Goal: Navigation & Orientation: Find specific page/section

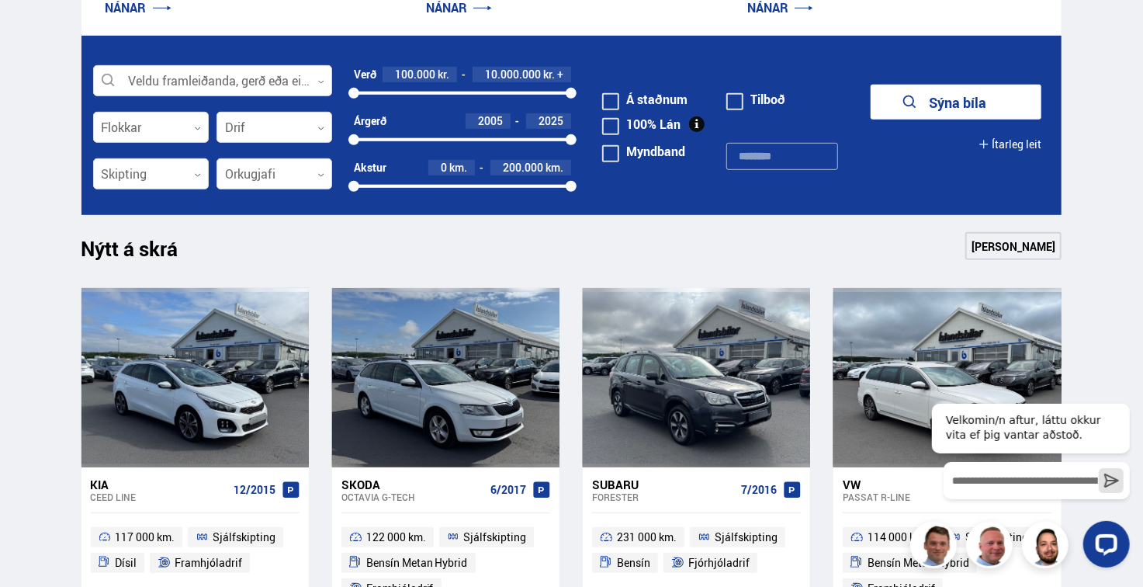
scroll to position [446, 0]
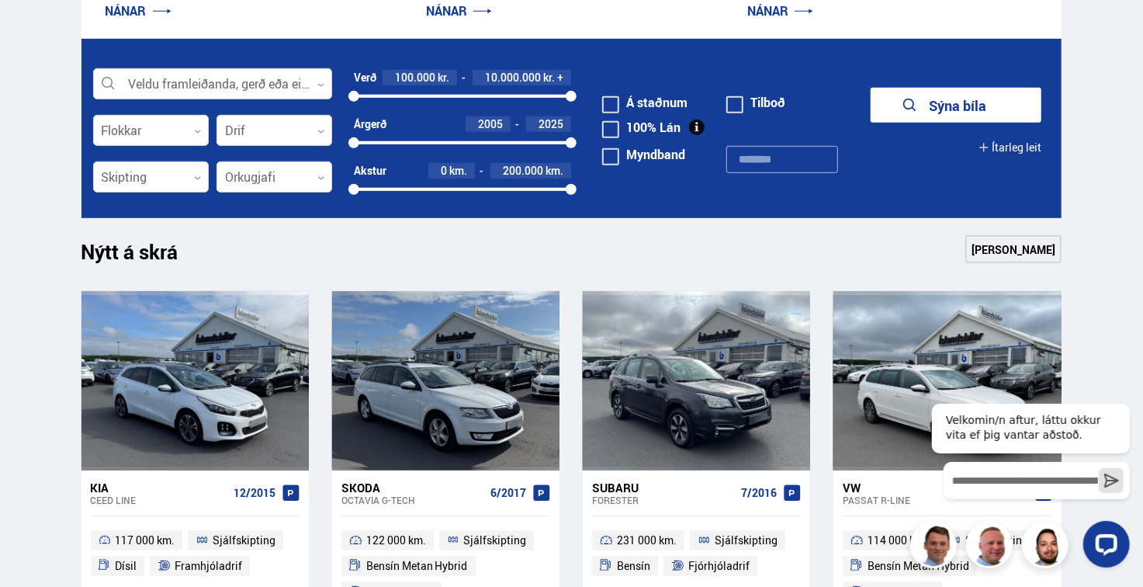
click at [1015, 241] on link "[PERSON_NAME]" at bounding box center [1014, 249] width 96 height 28
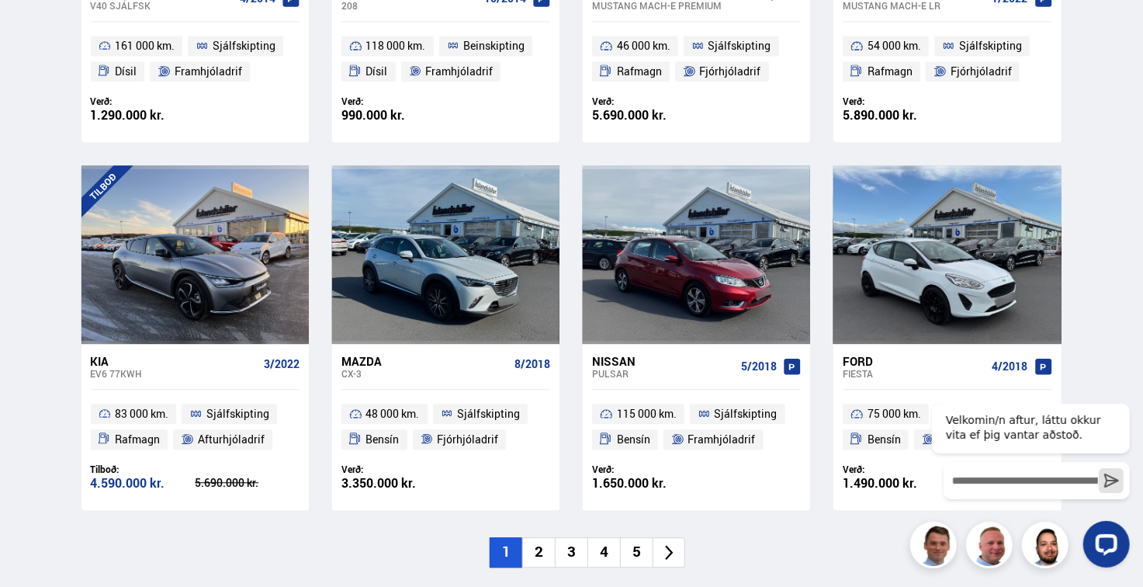
scroll to position [2217, 0]
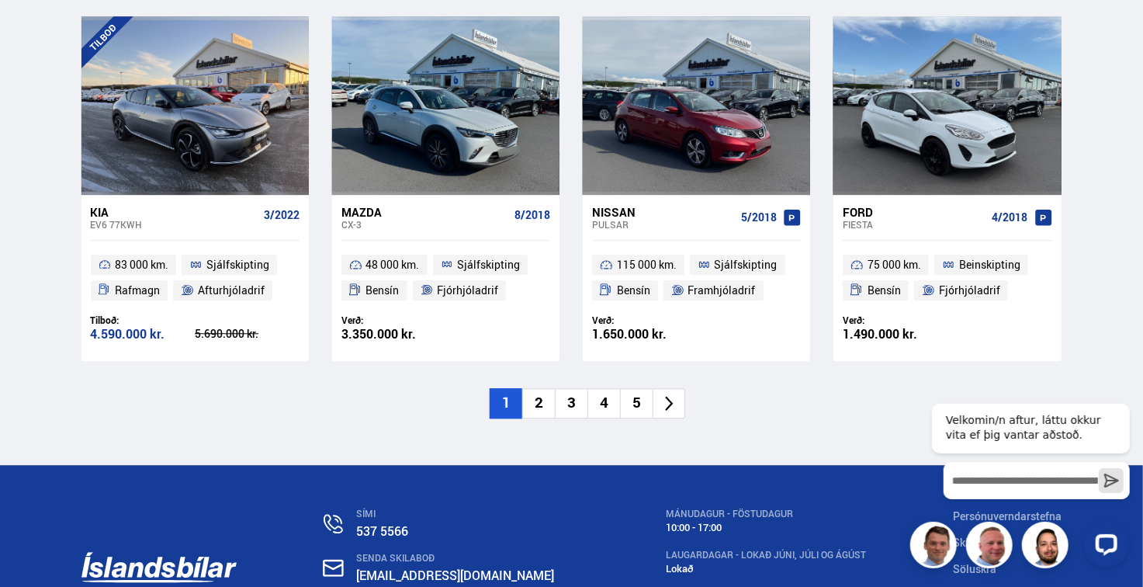
click at [536, 396] on li "2" at bounding box center [538, 403] width 33 height 30
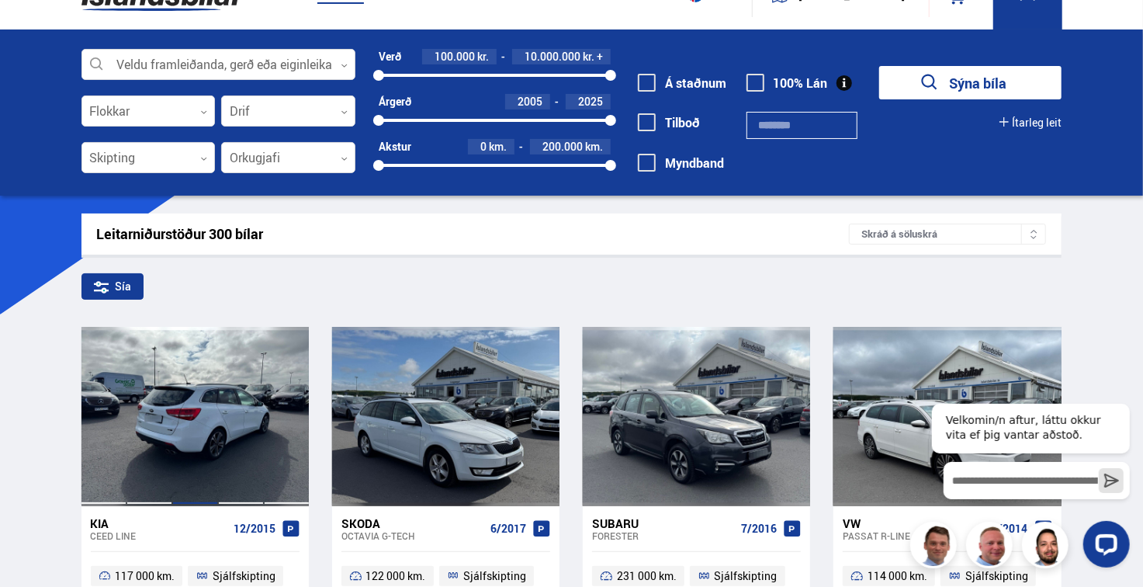
scroll to position [0, 0]
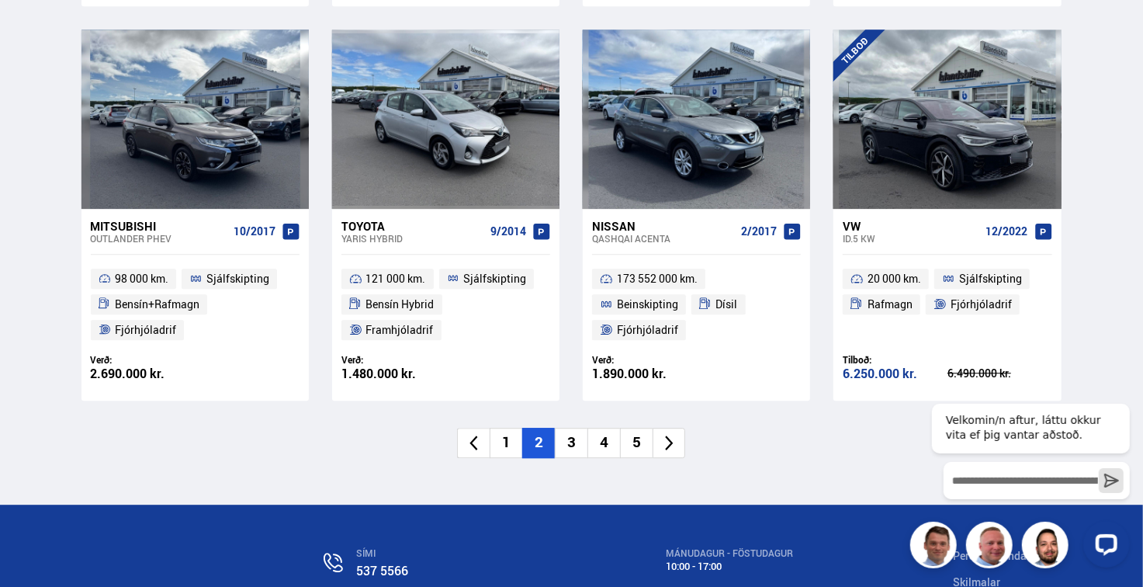
scroll to position [2280, 0]
click at [584, 439] on li "3" at bounding box center [571, 442] width 33 height 30
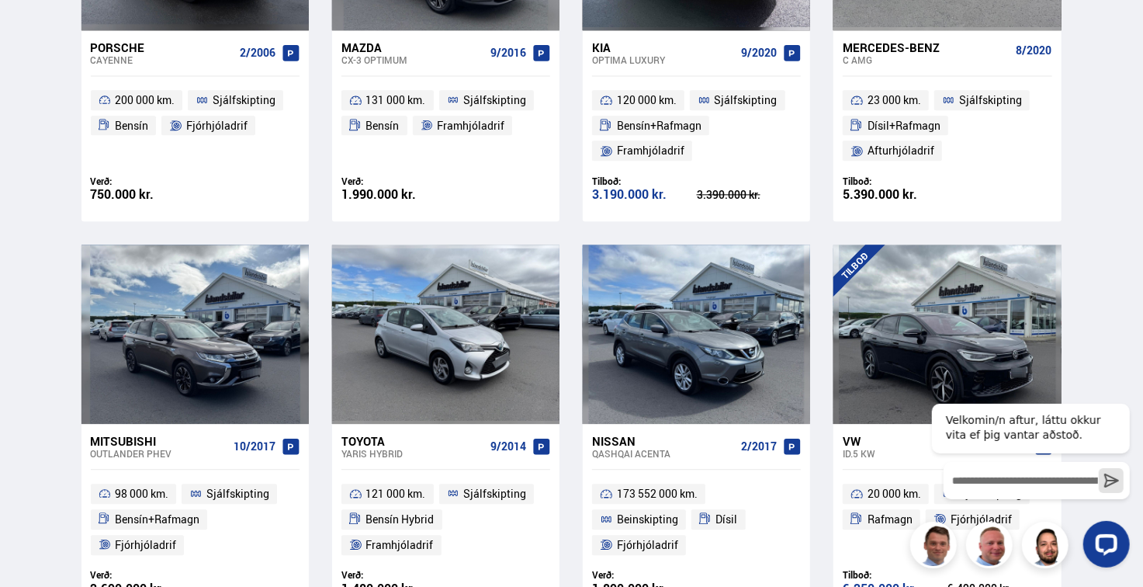
scroll to position [1591, 0]
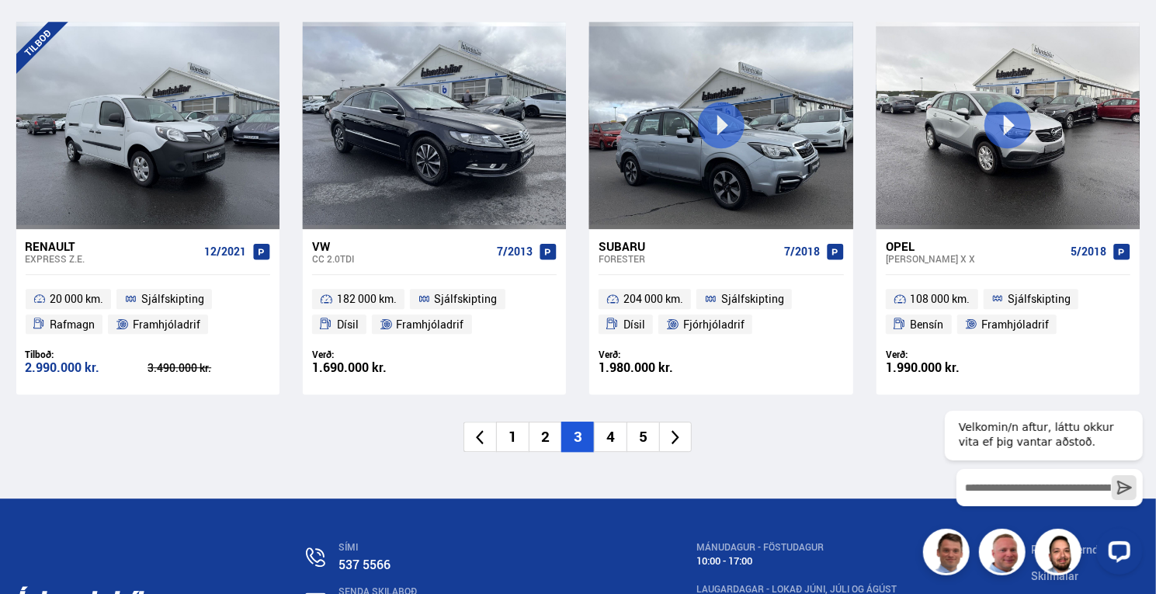
scroll to position [2334, 0]
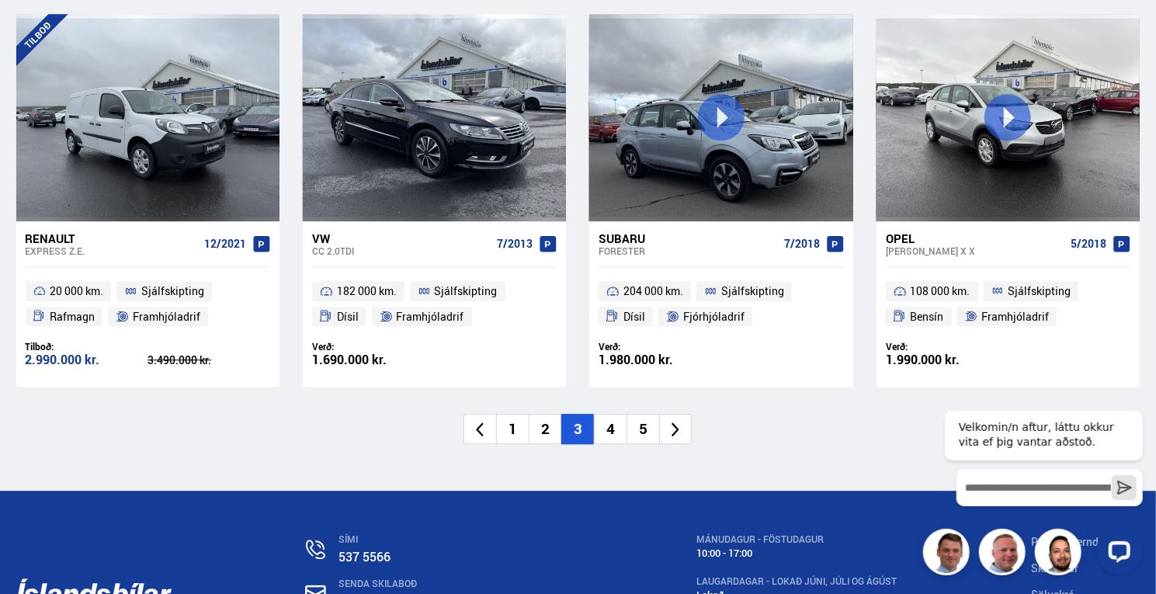
click at [613, 432] on li "4" at bounding box center [610, 429] width 33 height 30
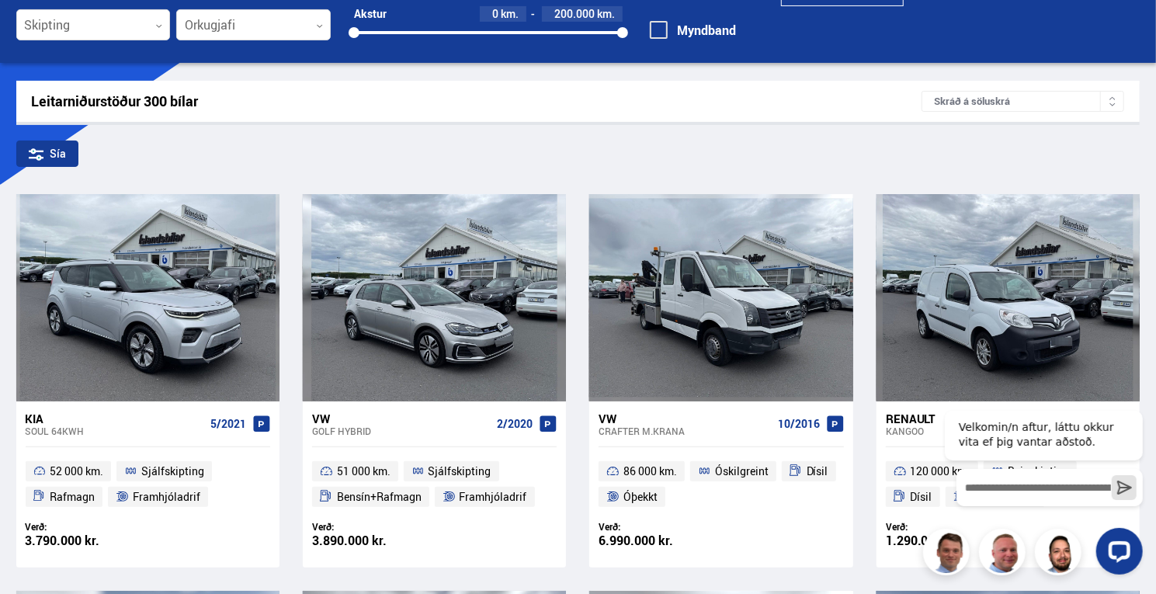
scroll to position [2, 0]
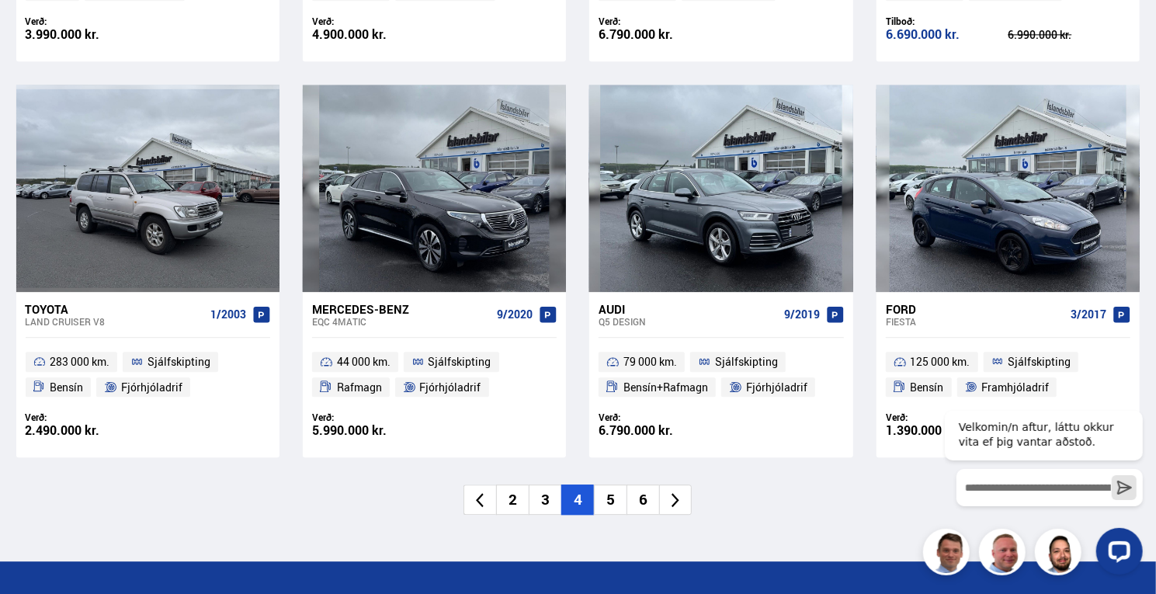
scroll to position [2262, 0]
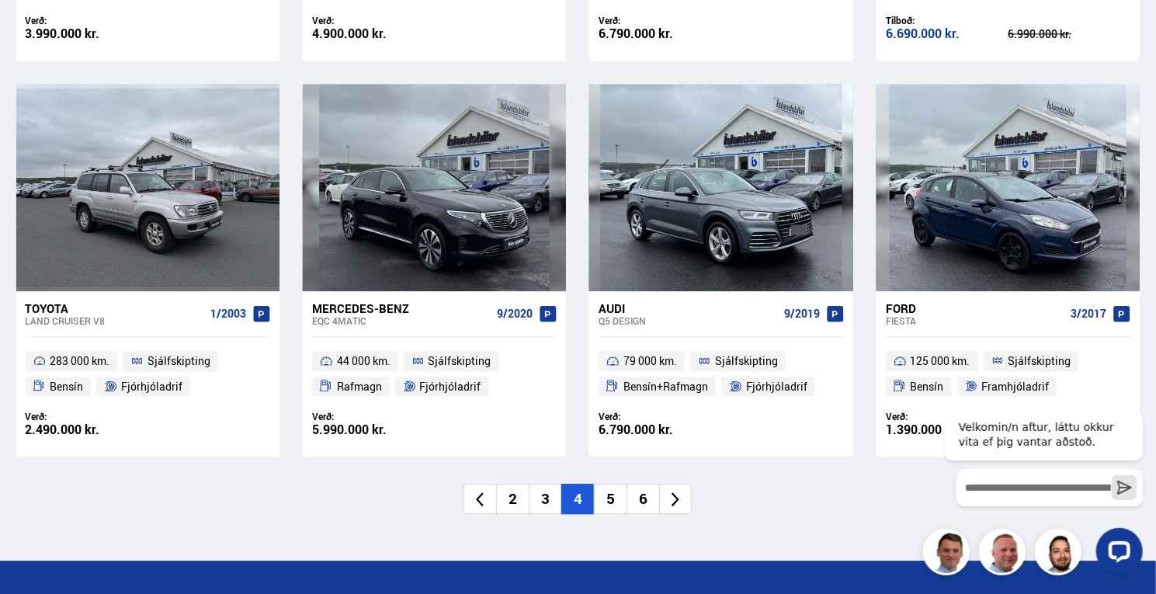
click at [610, 493] on li "5" at bounding box center [610, 499] width 33 height 30
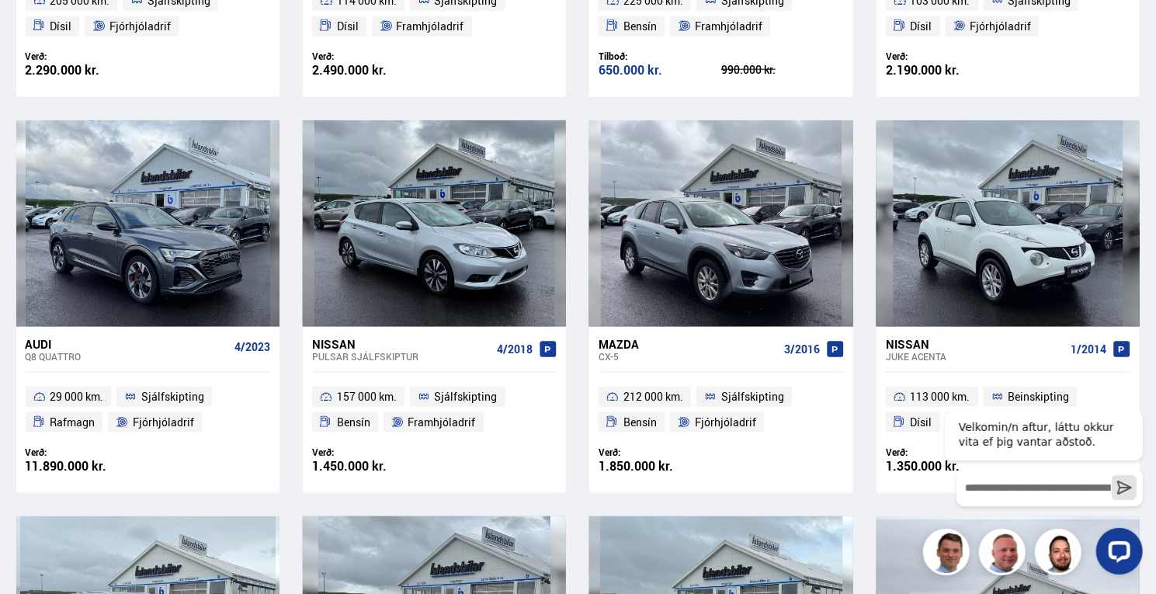
scroll to position [0, 0]
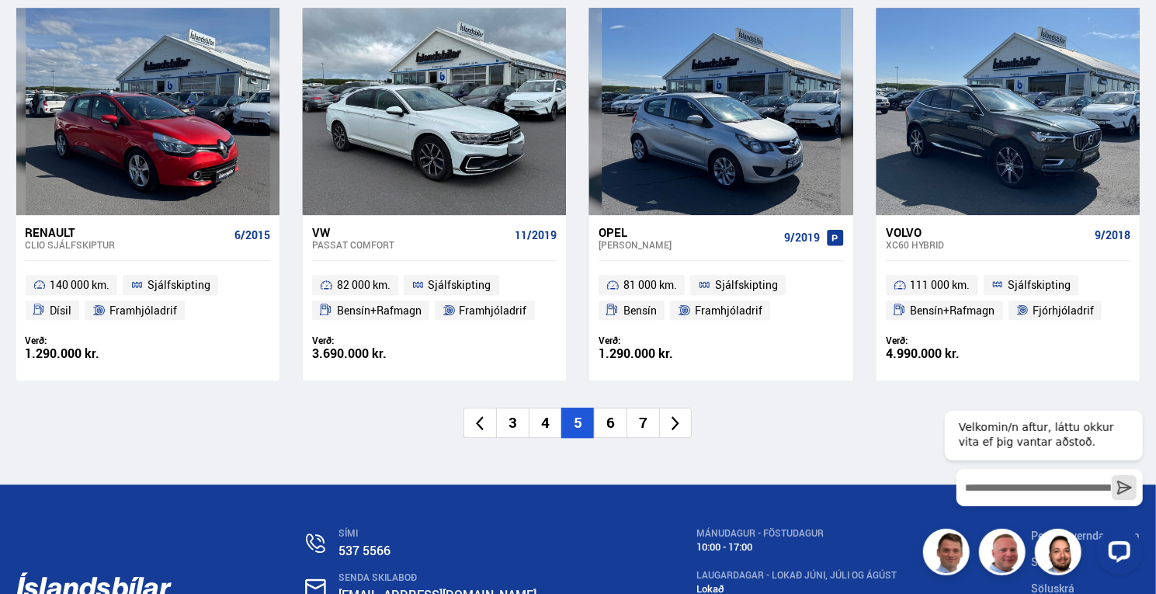
scroll to position [2314, 0]
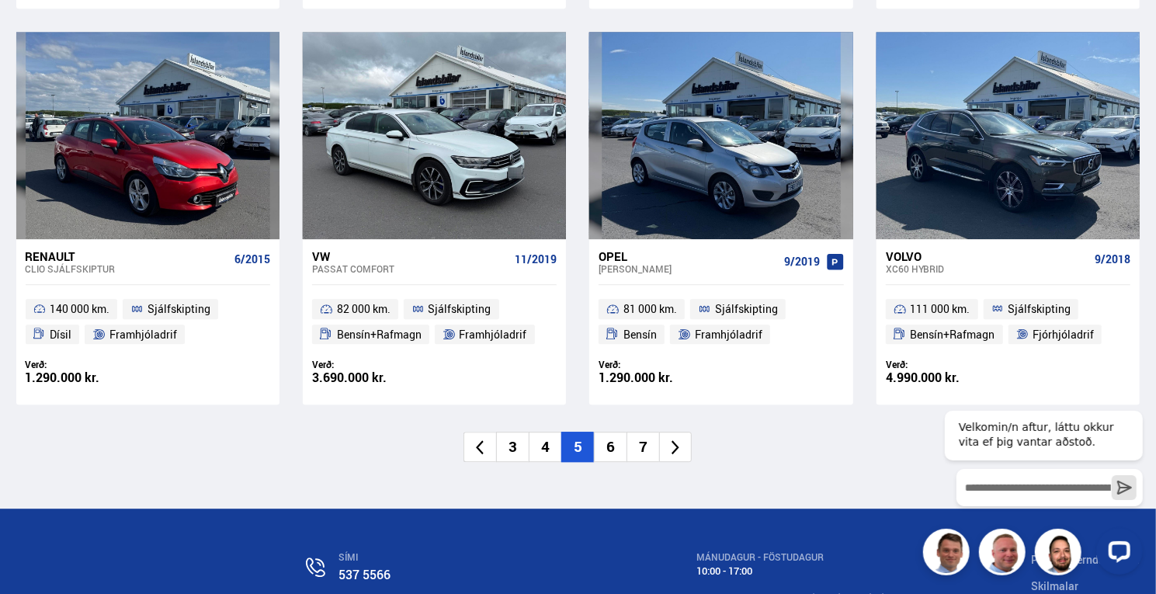
click at [614, 443] on li "6" at bounding box center [610, 447] width 33 height 30
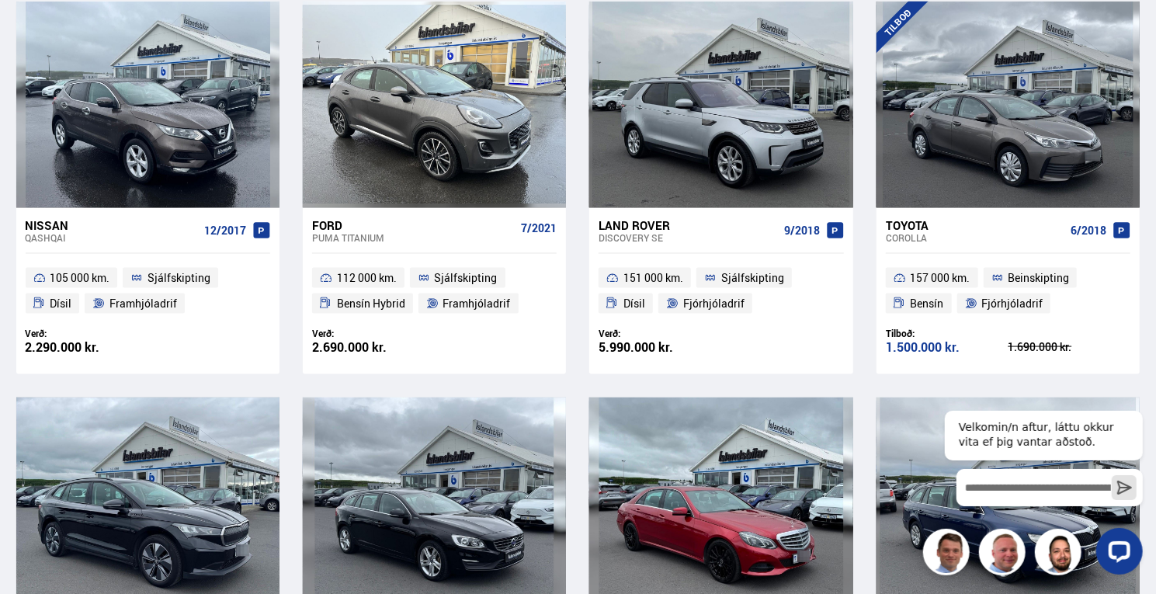
scroll to position [171, 0]
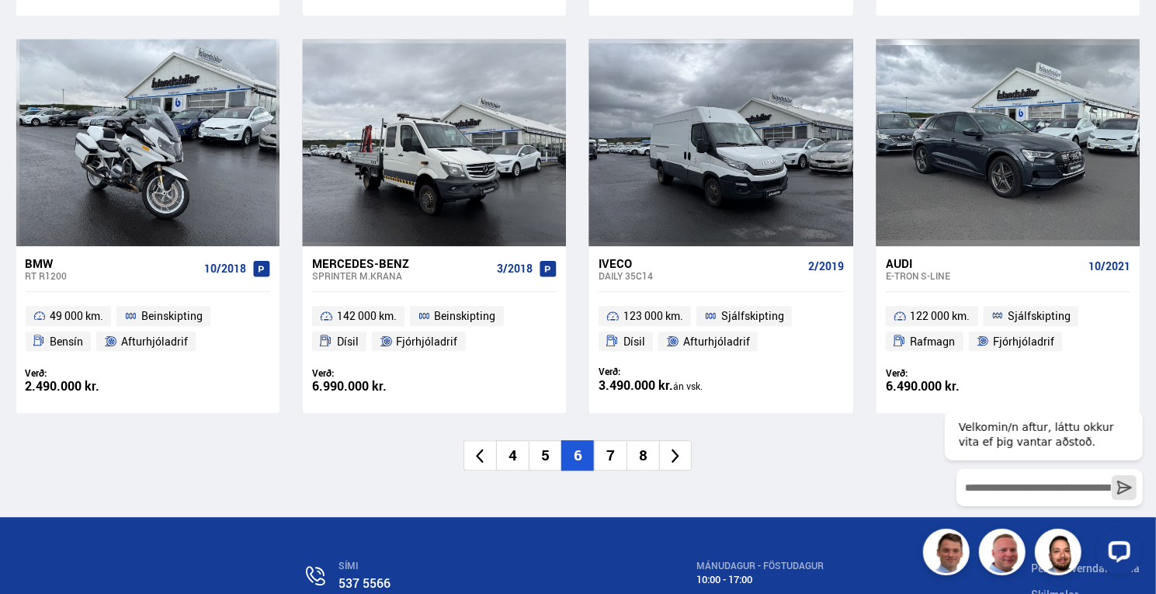
scroll to position [2313, 0]
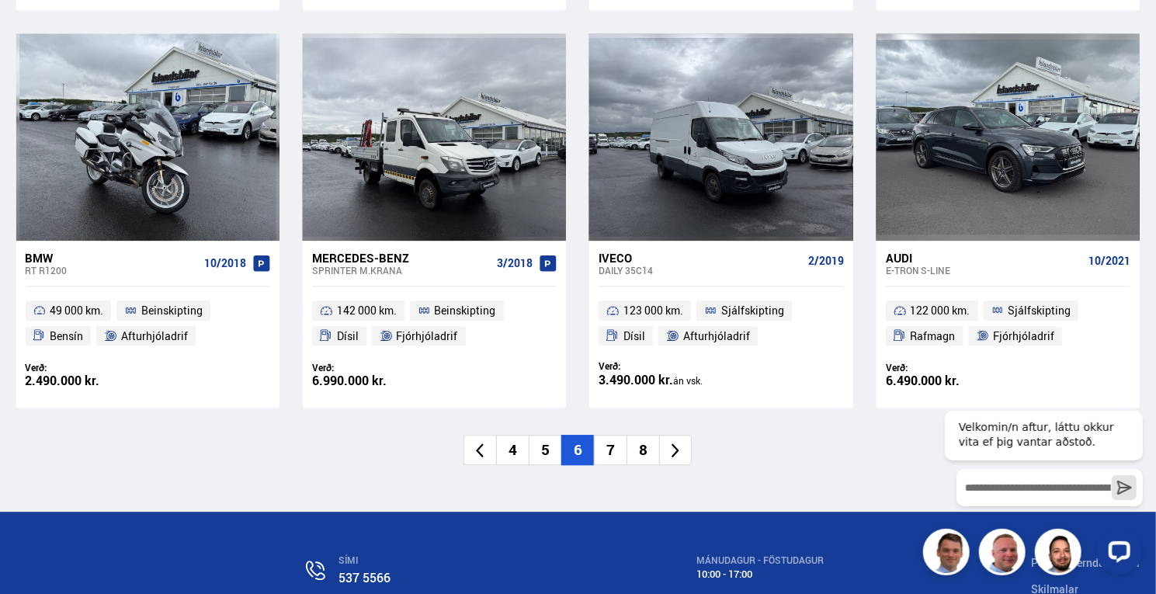
click at [608, 443] on li "7" at bounding box center [610, 450] width 33 height 30
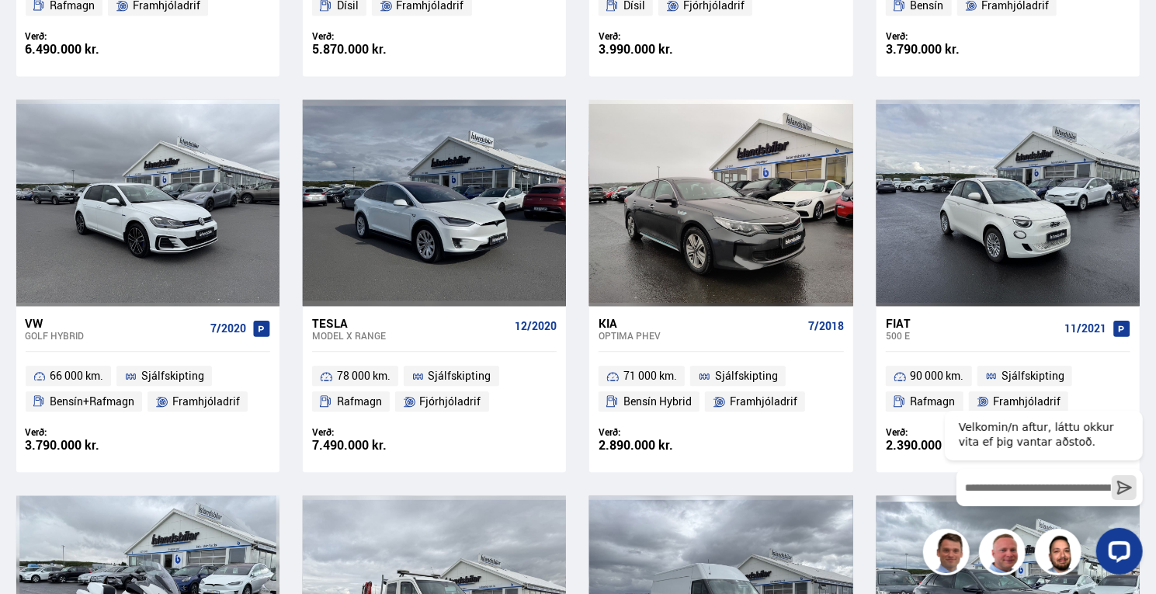
scroll to position [1155, 0]
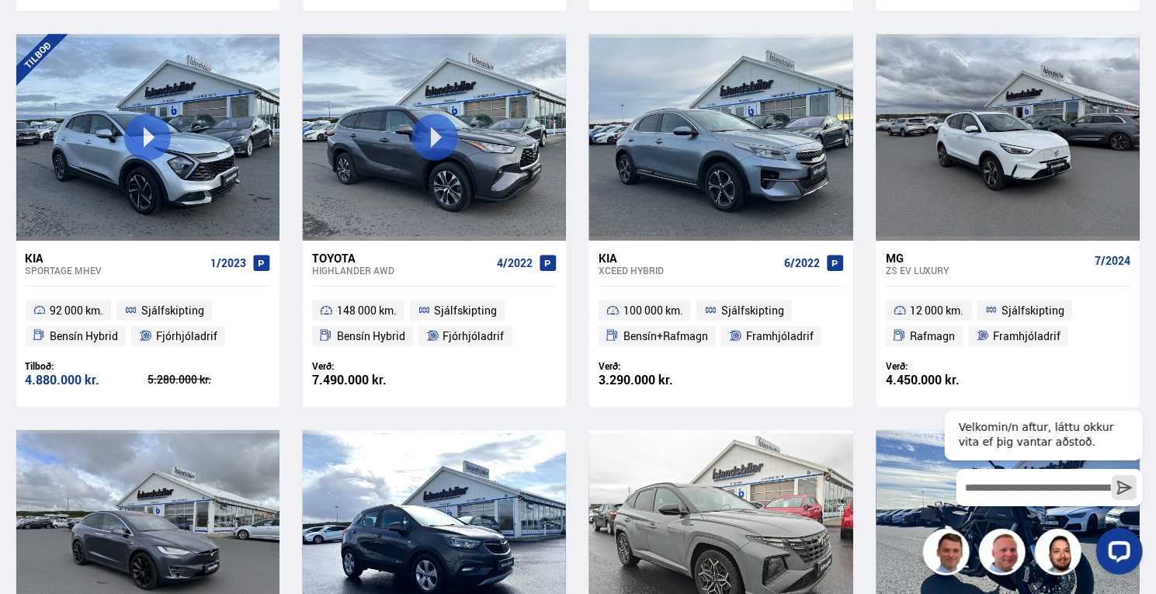
scroll to position [730, 0]
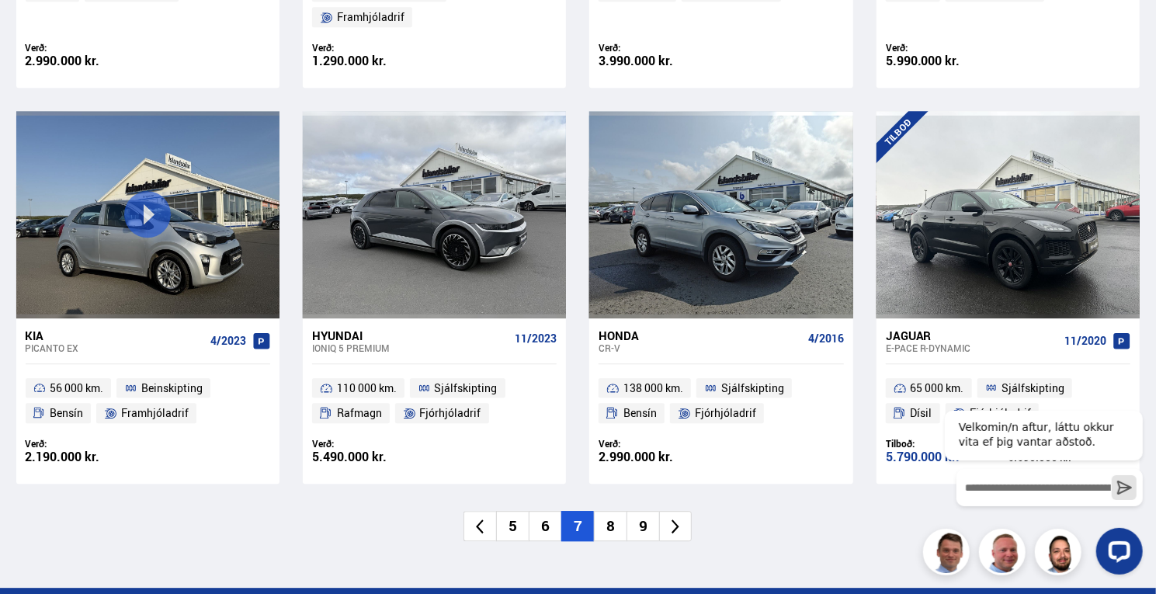
scroll to position [2262, 0]
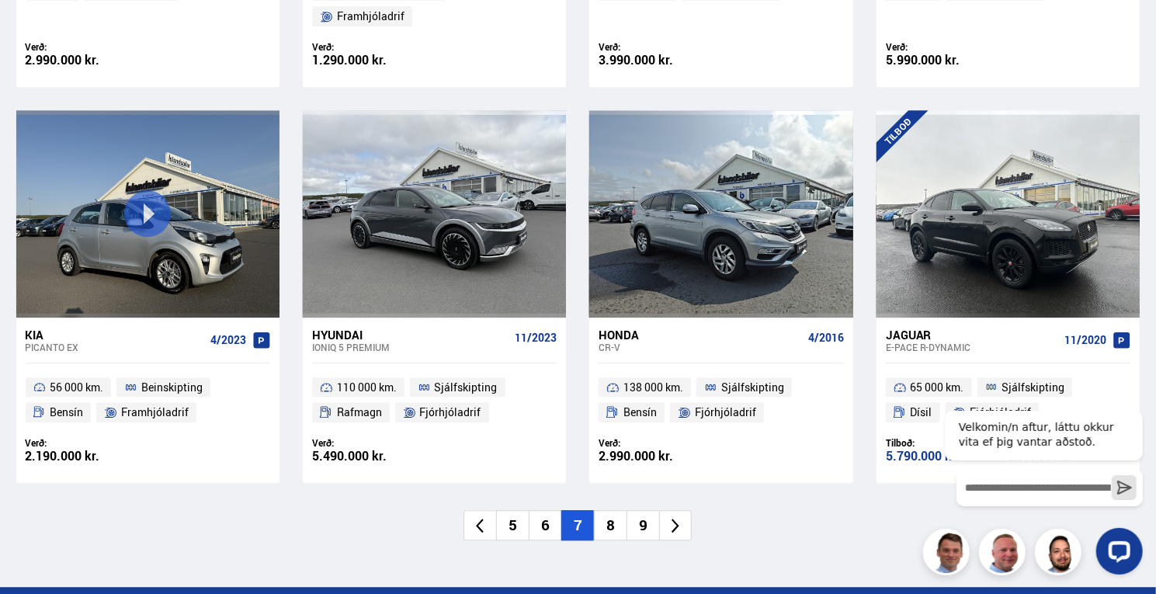
click at [607, 510] on li "8" at bounding box center [610, 525] width 33 height 30
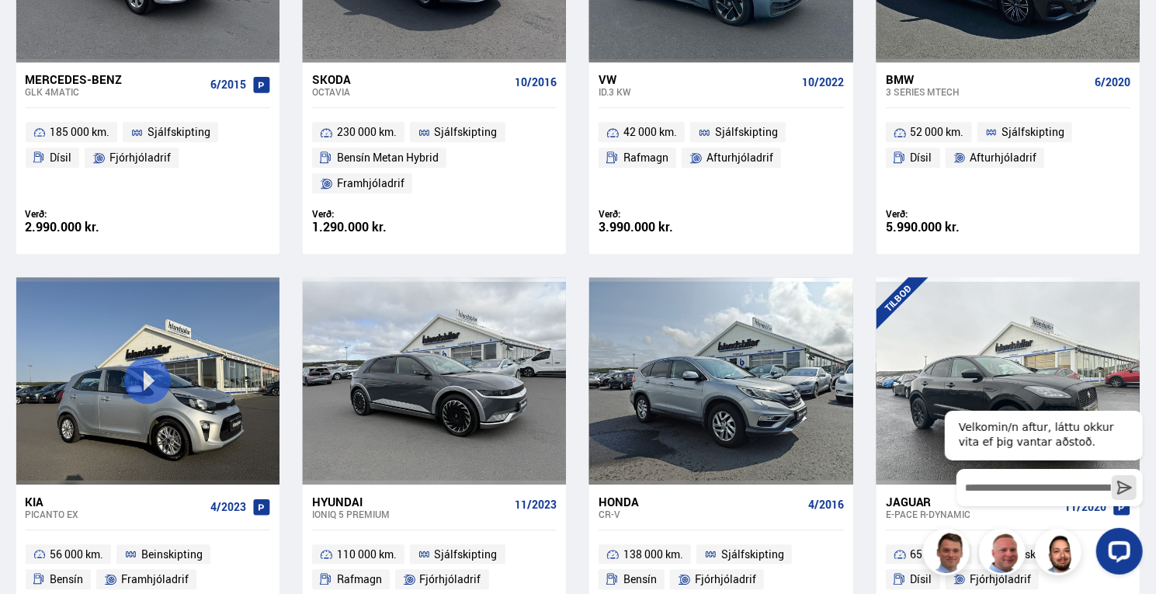
scroll to position [1661, 0]
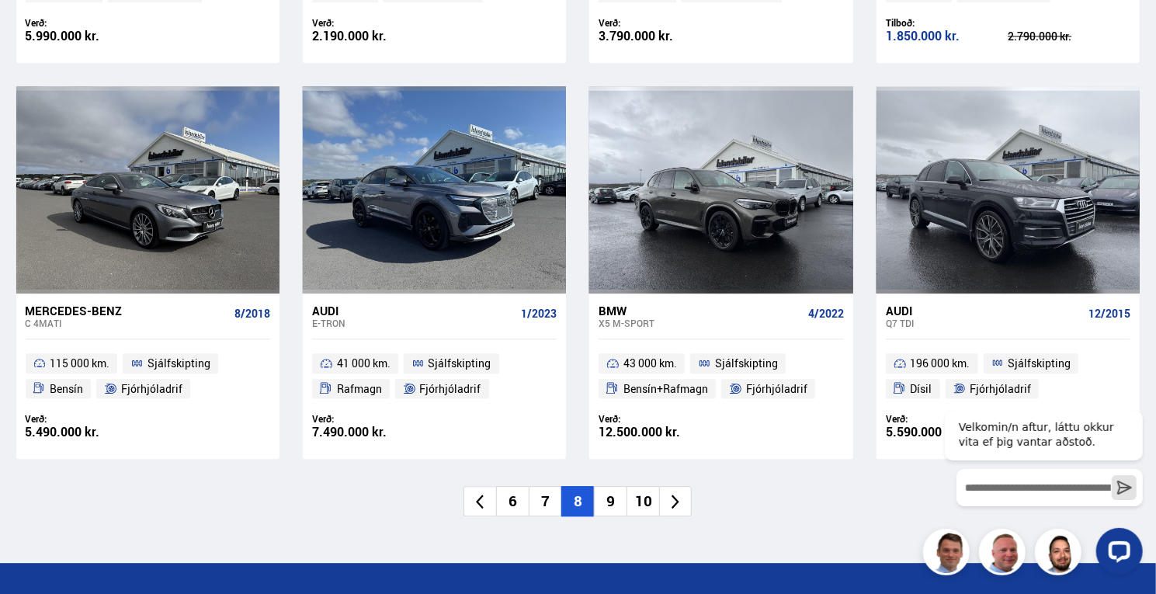
scroll to position [2261, 0]
